Goal: Transaction & Acquisition: Purchase product/service

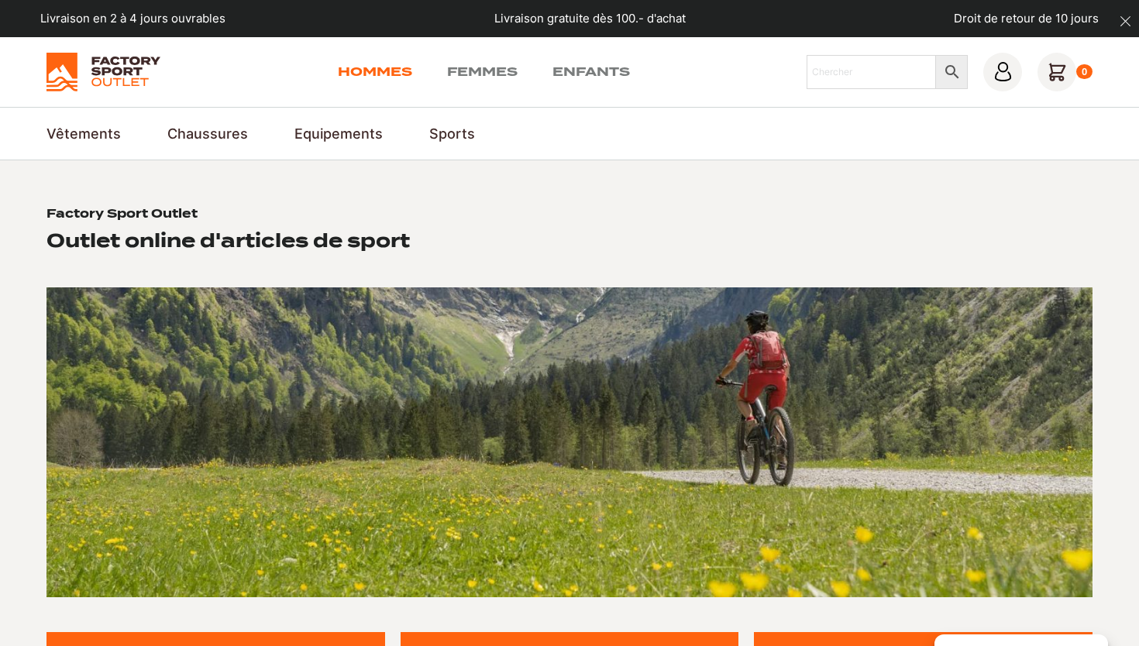
click at [371, 71] on link "Hommes" at bounding box center [375, 72] width 74 height 19
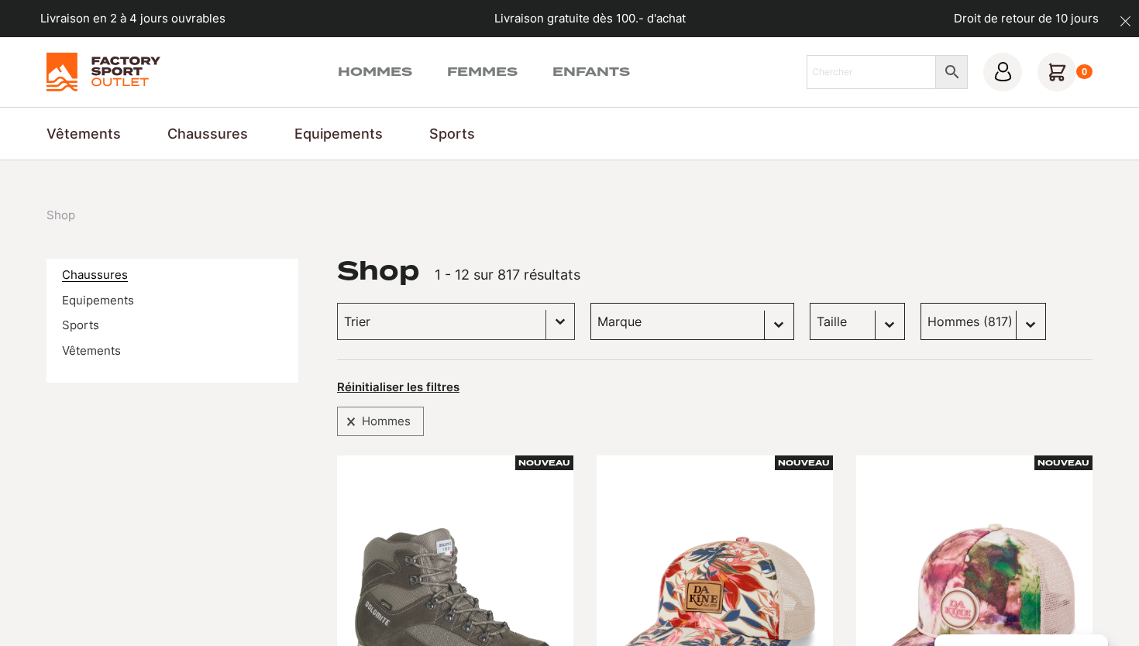
click at [99, 274] on link "Chaussures" at bounding box center [95, 274] width 66 height 15
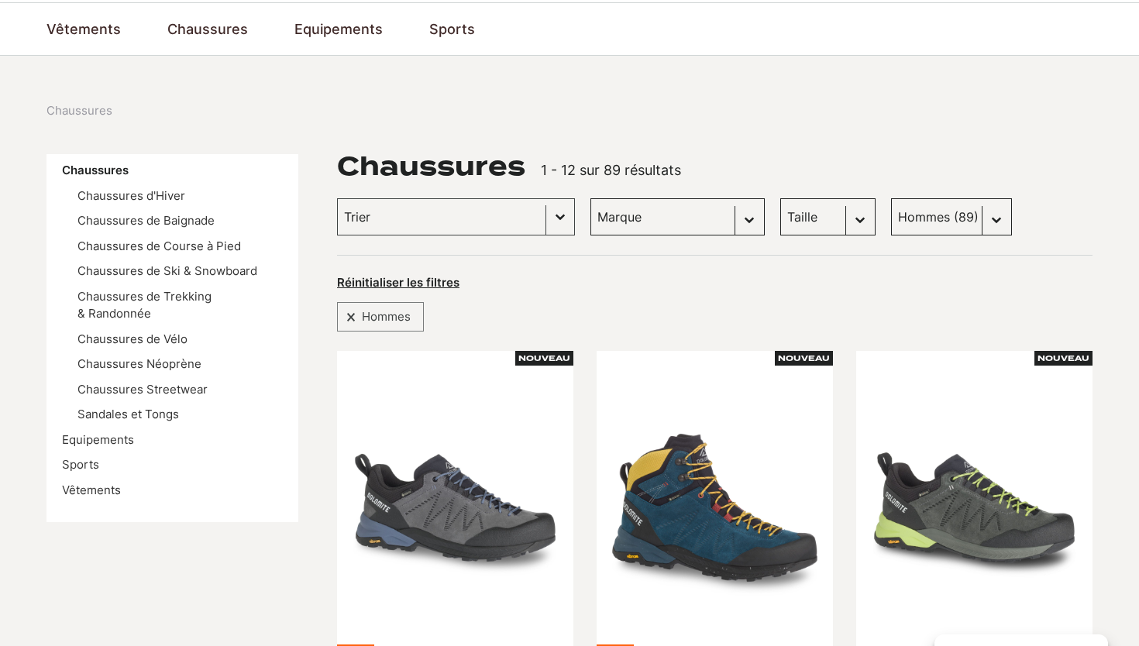
scroll to position [126, 0]
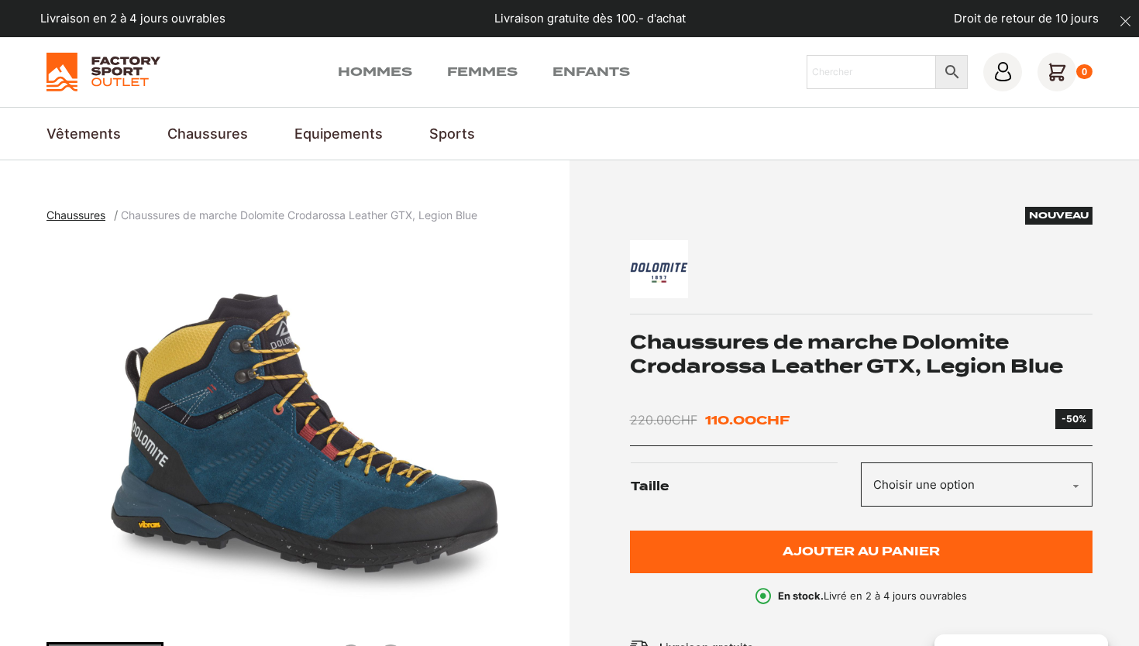
click at [83, 217] on span "Chaussures" at bounding box center [75, 214] width 59 height 13
